Goal: Check status: Check status

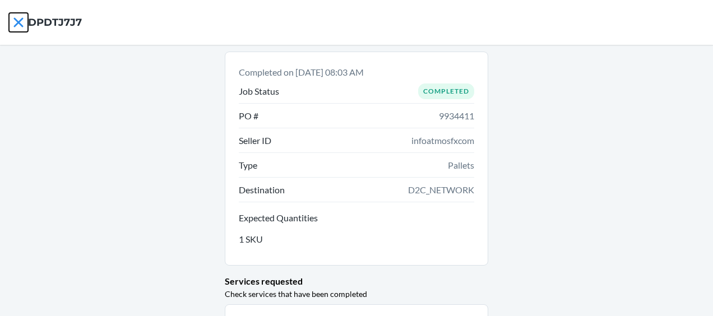
click at [17, 15] on icon at bounding box center [18, 22] width 19 height 19
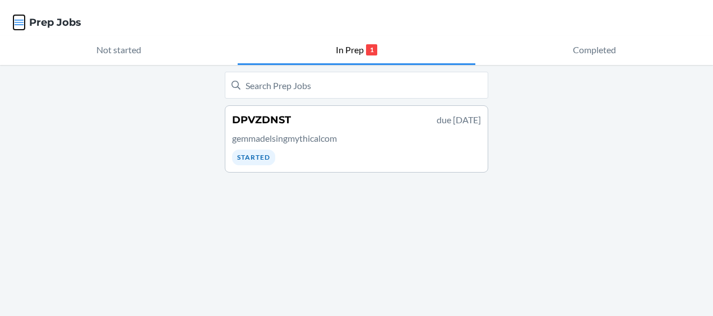
click at [17, 15] on button "button" at bounding box center [18, 22] width 11 height 15
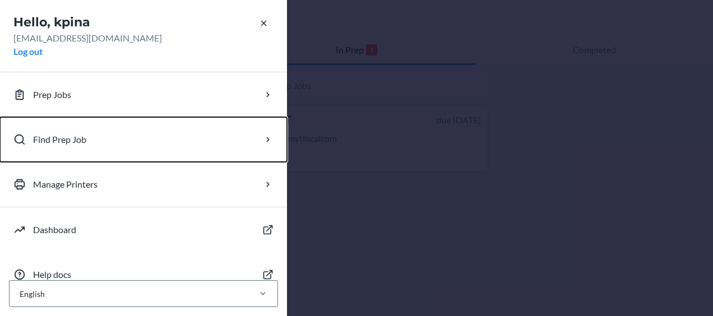
click at [61, 145] on p "Find Prep Job" at bounding box center [59, 139] width 53 height 13
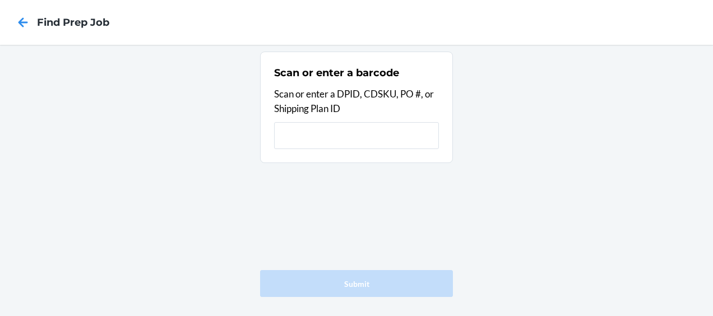
click at [353, 133] on input "text" at bounding box center [356, 135] width 165 height 27
type input "DPFWV2J3"
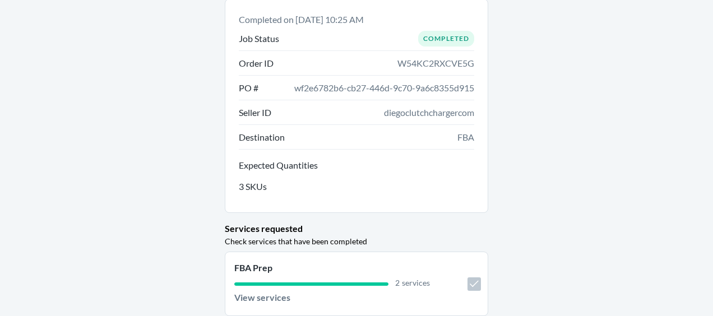
scroll to position [63, 0]
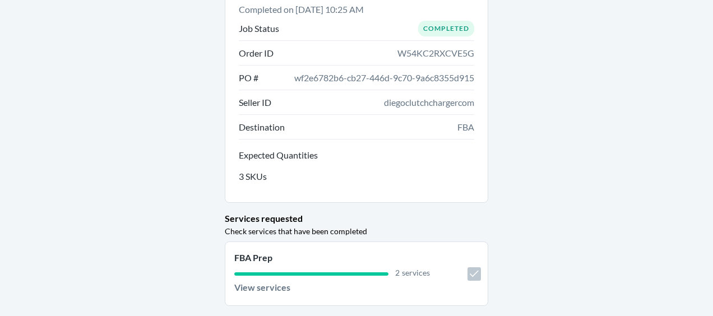
drag, startPoint x: 354, startPoint y: 283, endPoint x: 340, endPoint y: 281, distance: 14.1
